Goal: Use online tool/utility

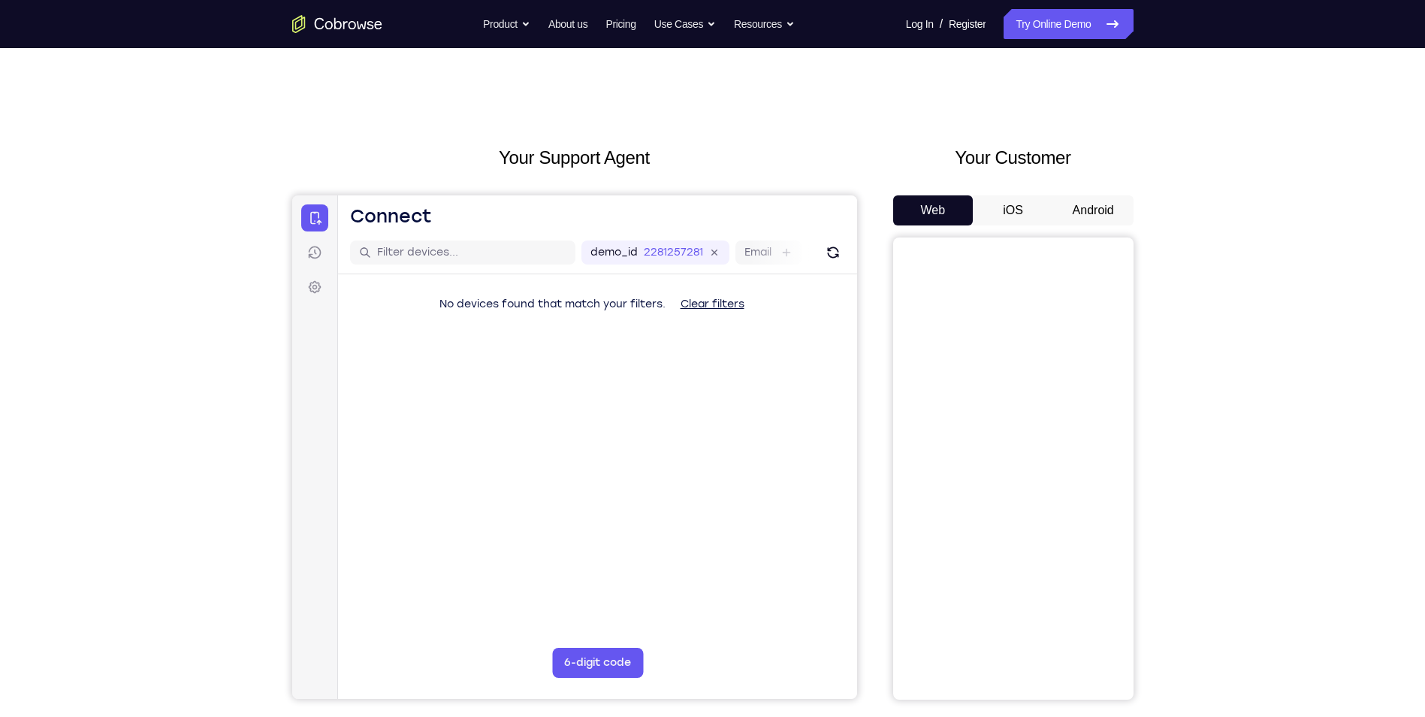
click at [1110, 205] on button "Android" at bounding box center [1094, 210] width 80 height 30
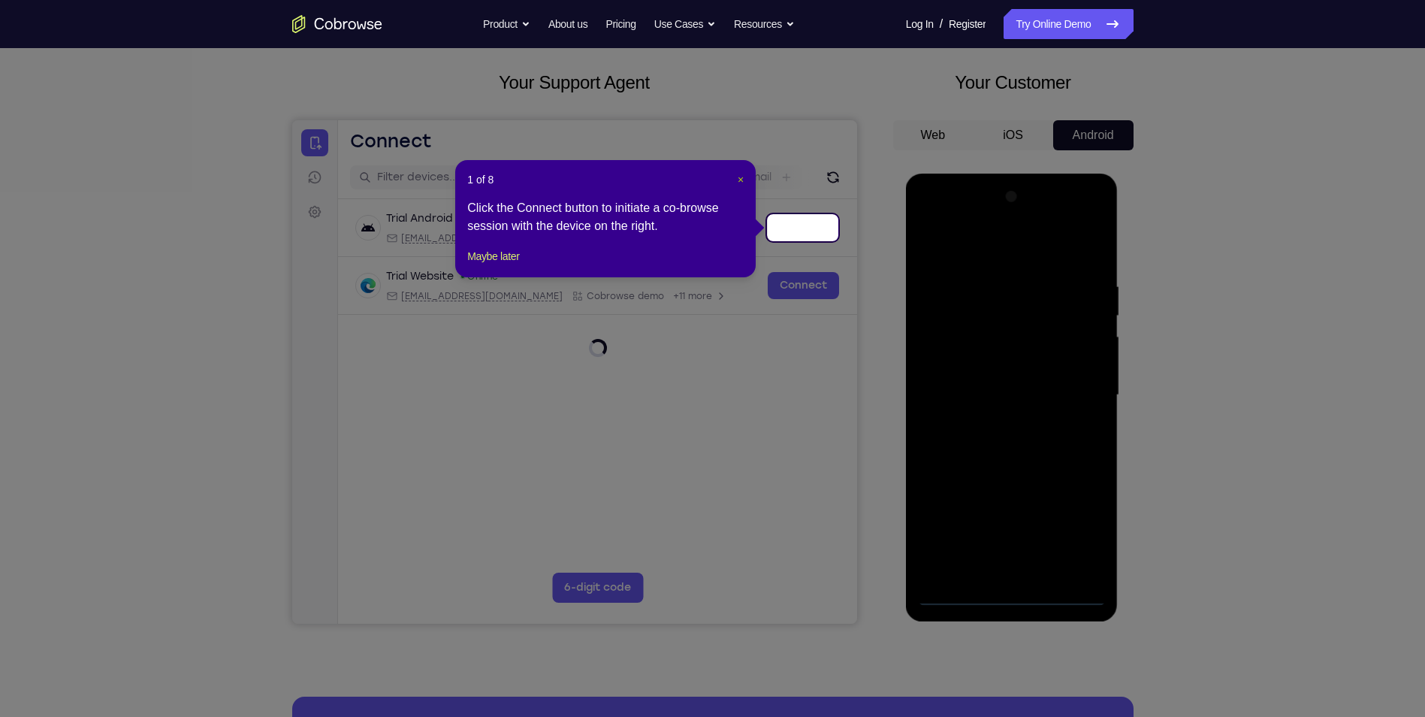
click at [738, 177] on span "×" at bounding box center [741, 180] width 6 height 12
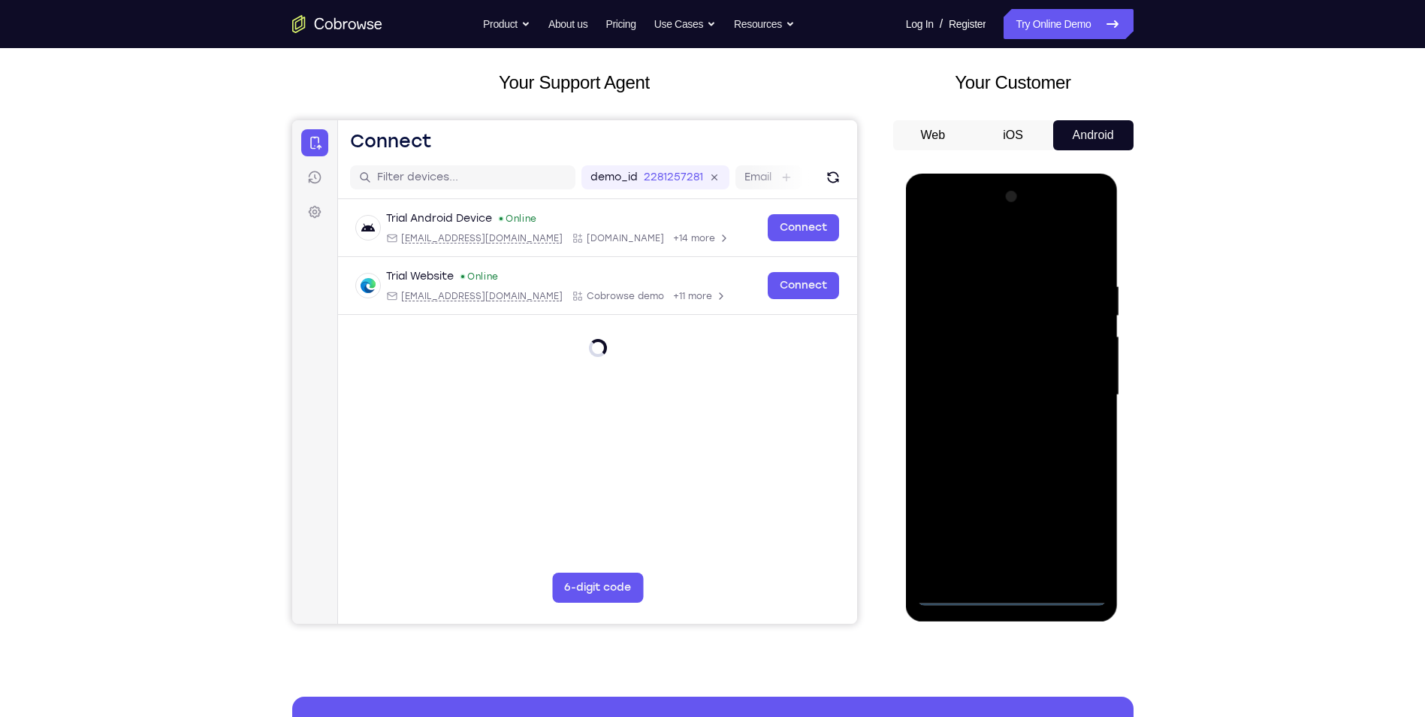
click at [1011, 594] on div at bounding box center [1012, 395] width 189 height 421
click at [1077, 527] on div at bounding box center [1012, 395] width 189 height 421
click at [1007, 247] on div at bounding box center [1012, 395] width 189 height 421
click at [1075, 398] on div at bounding box center [1012, 395] width 189 height 421
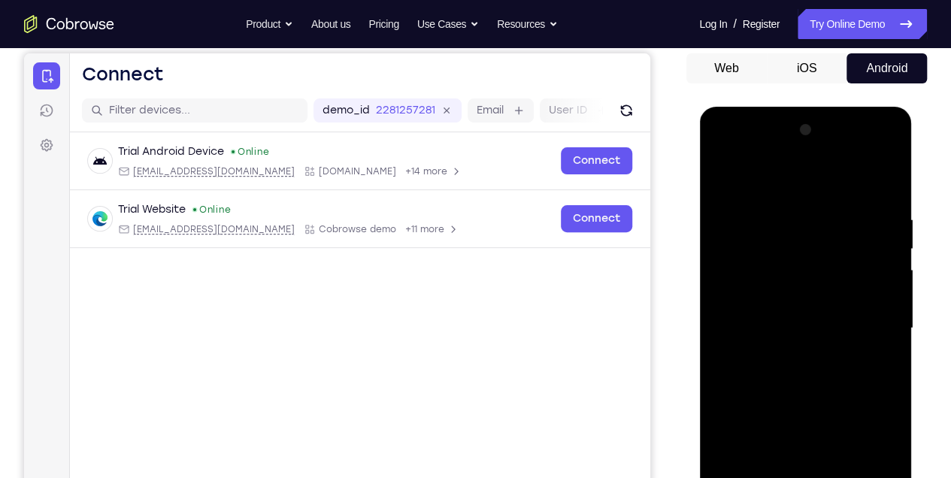
scroll to position [275, 0]
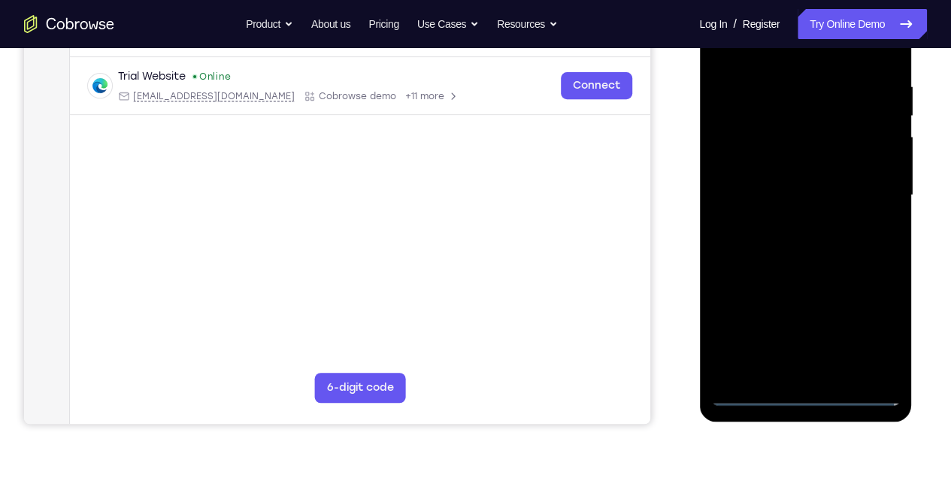
click at [782, 222] on div at bounding box center [804, 195] width 189 height 421
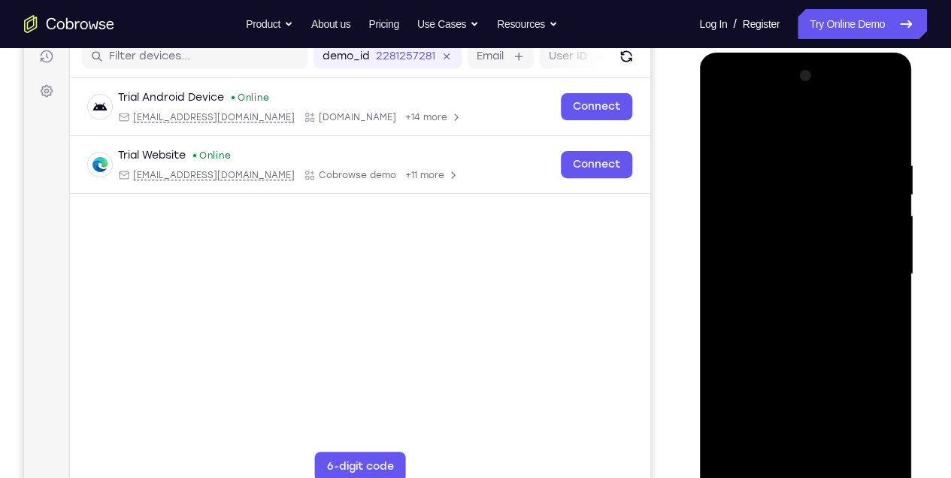
scroll to position [175, 0]
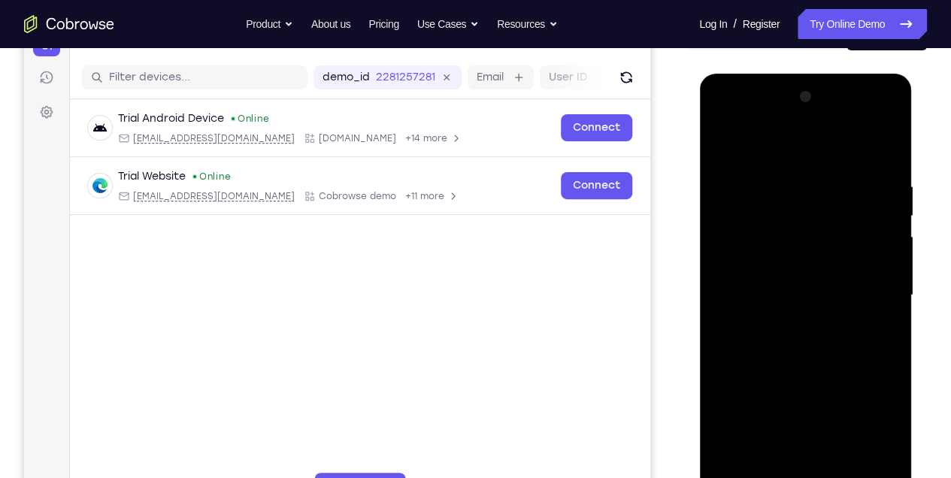
click at [776, 283] on div at bounding box center [804, 295] width 189 height 421
click at [776, 294] on div at bounding box center [804, 295] width 189 height 421
click at [769, 340] on div at bounding box center [804, 295] width 189 height 421
click at [769, 363] on div at bounding box center [804, 295] width 189 height 421
click at [800, 295] on div at bounding box center [804, 295] width 189 height 421
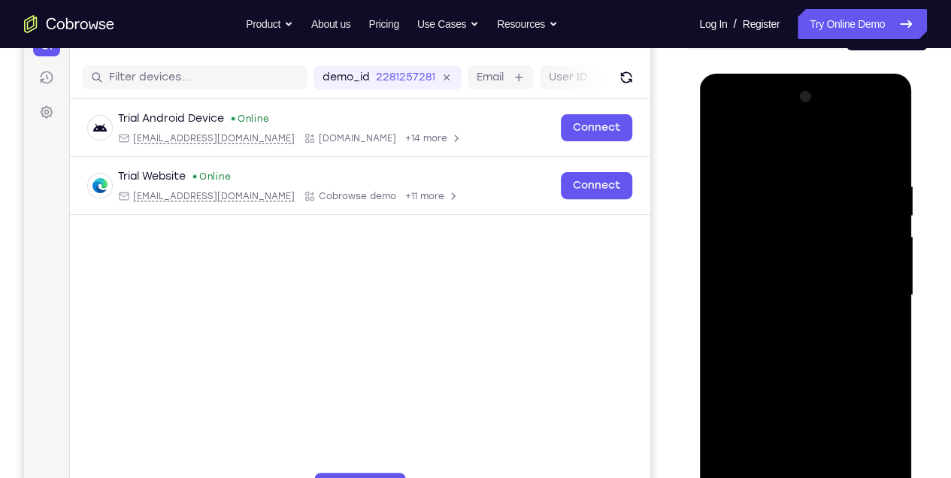
click at [800, 295] on div at bounding box center [804, 295] width 189 height 421
click at [872, 148] on div at bounding box center [804, 295] width 189 height 421
click at [761, 175] on div at bounding box center [804, 295] width 189 height 421
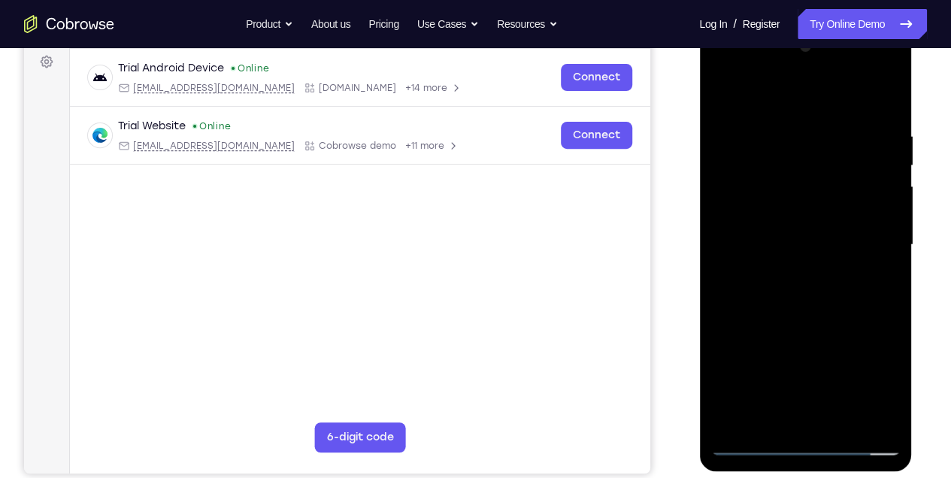
click at [881, 180] on div at bounding box center [804, 245] width 189 height 421
click at [881, 185] on div at bounding box center [804, 245] width 189 height 421
click at [881, 159] on div at bounding box center [804, 245] width 189 height 421
click at [873, 252] on div at bounding box center [804, 245] width 189 height 421
click at [863, 240] on div at bounding box center [804, 245] width 189 height 421
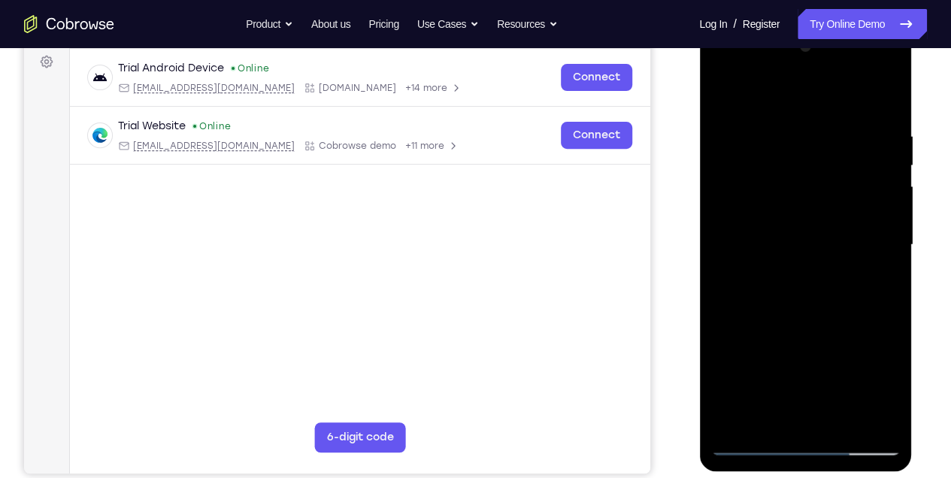
click at [884, 133] on div at bounding box center [804, 245] width 189 height 421
click at [878, 104] on div at bounding box center [804, 245] width 189 height 421
drag, startPoint x: 877, startPoint y: 130, endPoint x: 737, endPoint y: 135, distance: 139.9
click at [737, 135] on div at bounding box center [804, 245] width 189 height 421
click at [847, 419] on div at bounding box center [804, 245] width 189 height 421
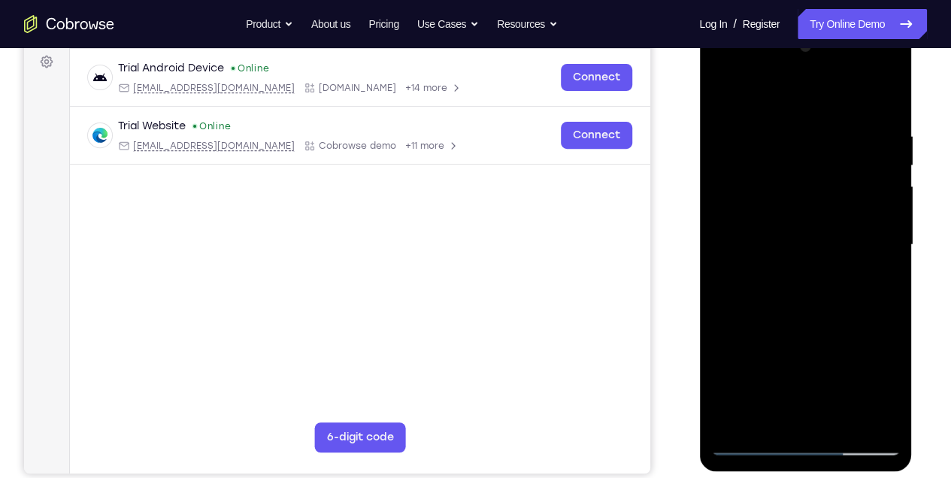
click at [806, 323] on div at bounding box center [804, 245] width 189 height 421
click at [775, 325] on div at bounding box center [804, 245] width 189 height 421
click at [727, 96] on div at bounding box center [804, 245] width 189 height 421
click at [749, 446] on div at bounding box center [804, 245] width 189 height 421
click at [721, 100] on div at bounding box center [804, 245] width 189 height 421
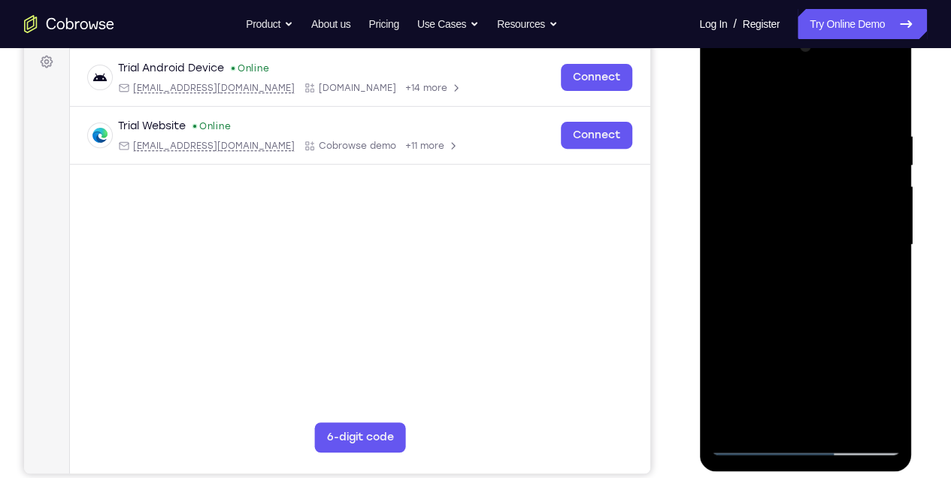
click at [730, 93] on div at bounding box center [804, 245] width 189 height 421
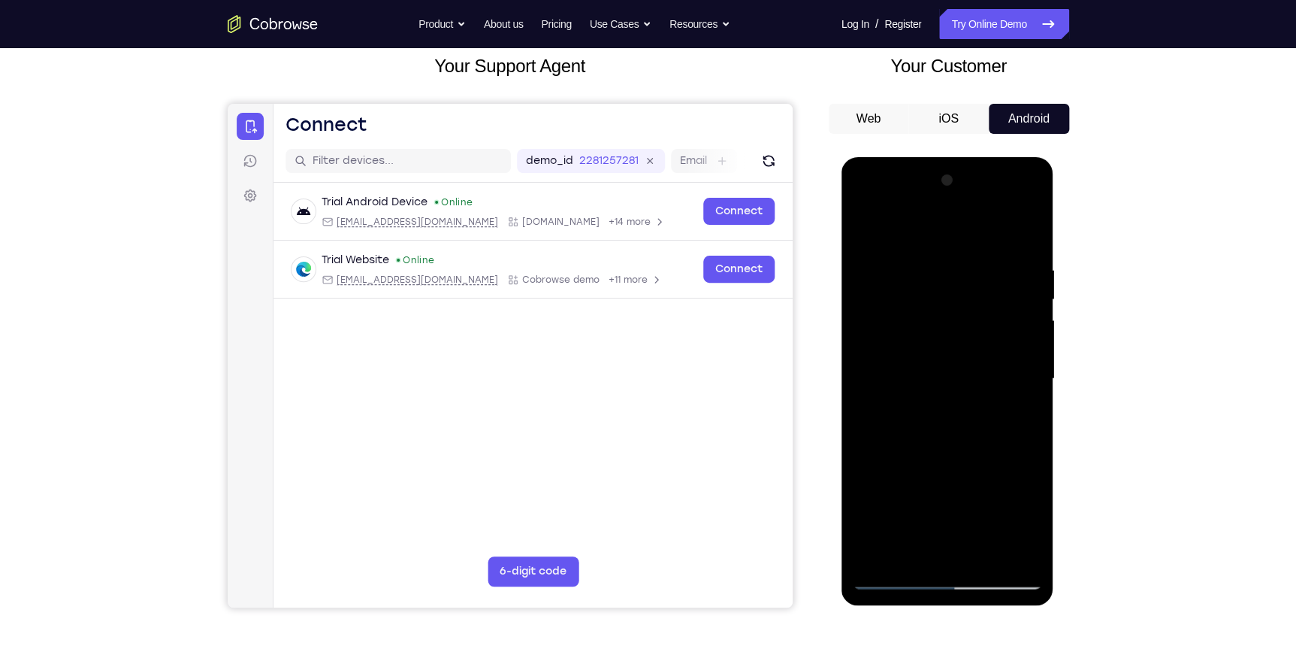
scroll to position [89, 0]
